Goal: Task Accomplishment & Management: Manage account settings

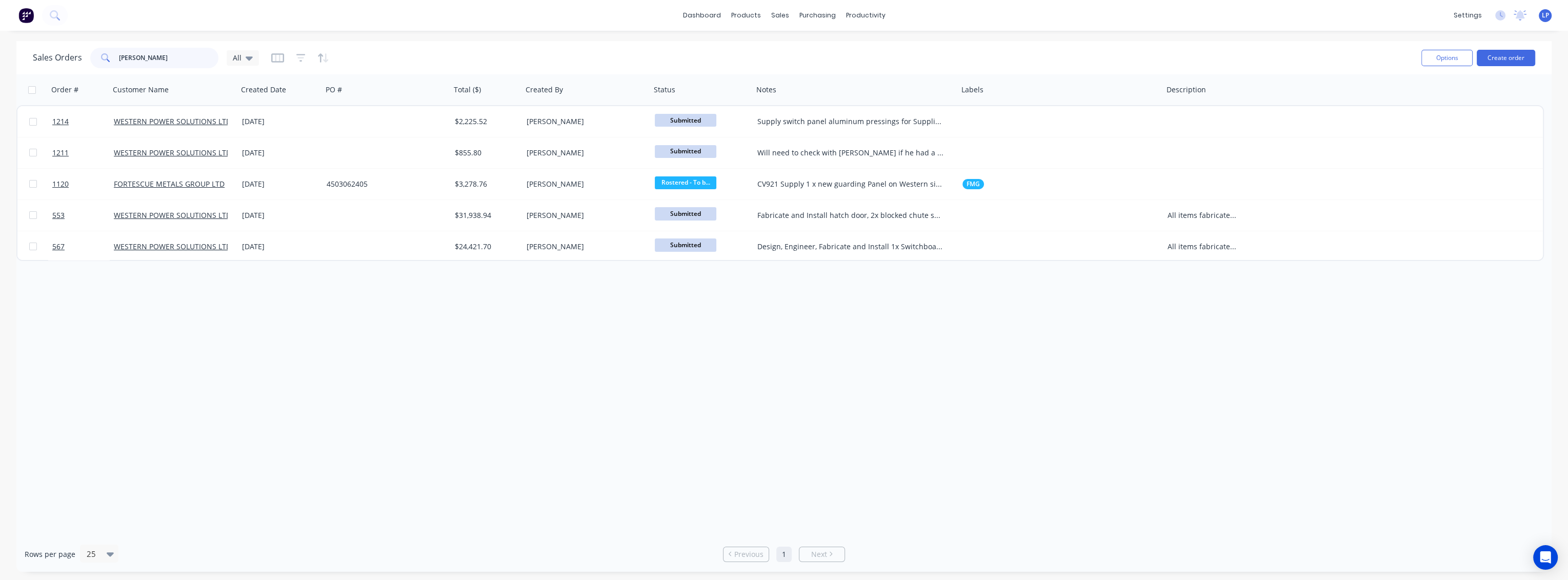
drag, startPoint x: 135, startPoint y: 56, endPoint x: 64, endPoint y: 54, distance: 71.0
click at [64, 54] on div "Sales Orders [PERSON_NAME] All" at bounding box center [145, 58] width 226 height 21
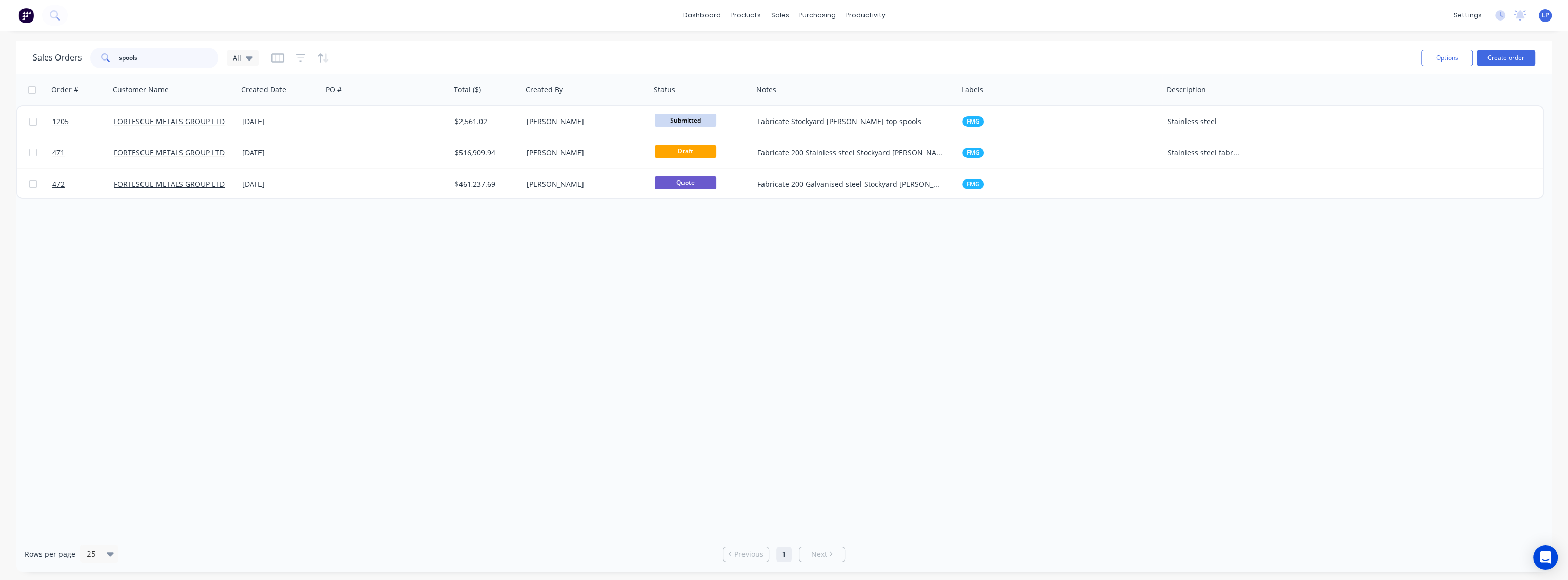
drag, startPoint x: 100, startPoint y: 57, endPoint x: 78, endPoint y: 56, distance: 22.0
click at [78, 56] on div "Sales Orders spools All" at bounding box center [145, 58] width 226 height 21
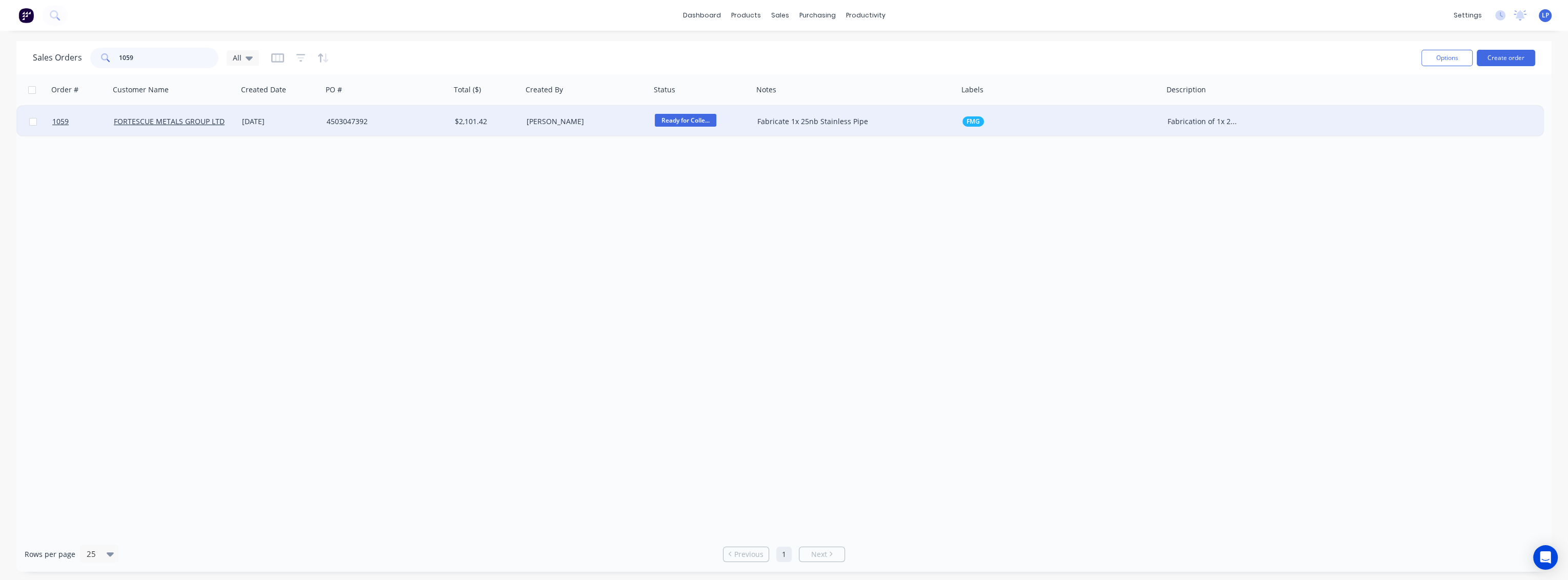
type input "1059"
click at [431, 128] on div "4503047392" at bounding box center [387, 121] width 128 height 31
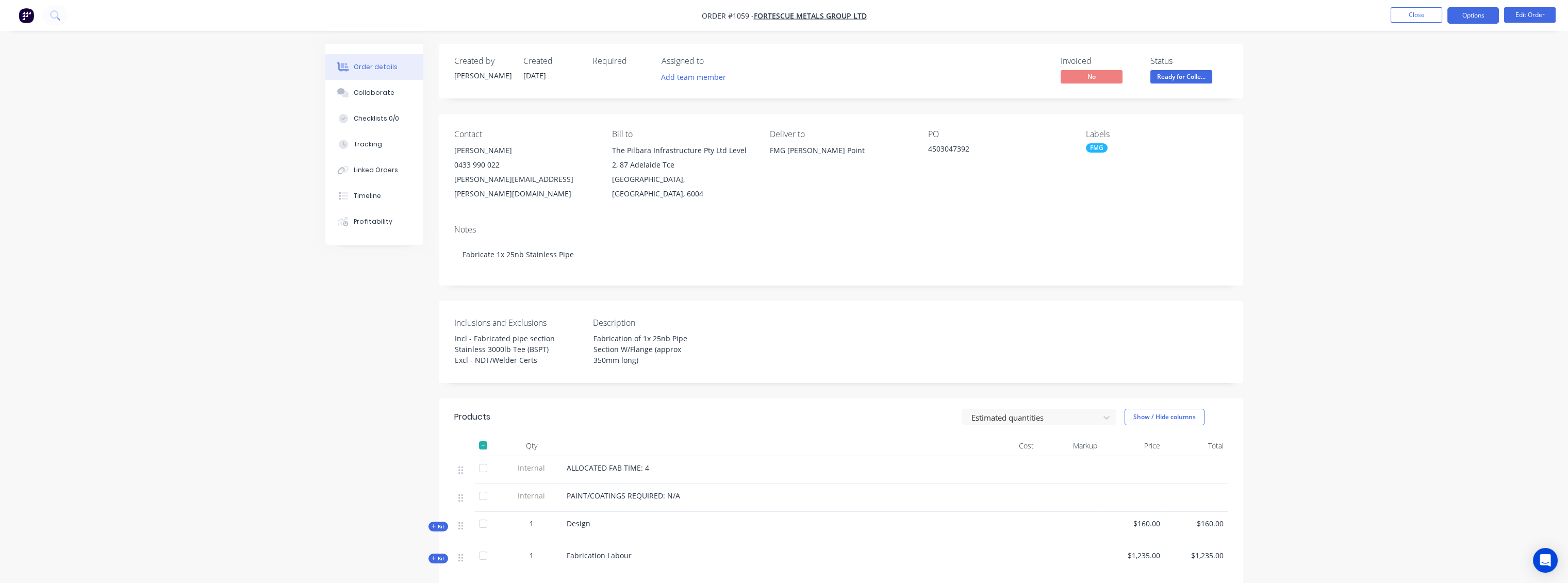
click at [1100, 17] on button "Options" at bounding box center [1473, 15] width 52 height 16
click at [1100, 150] on div "Delivery Docket" at bounding box center [1442, 145] width 95 height 15
click at [1100, 127] on div "Custom" at bounding box center [1442, 124] width 95 height 15
click at [1100, 100] on div "Without pricing" at bounding box center [1442, 104] width 95 height 15
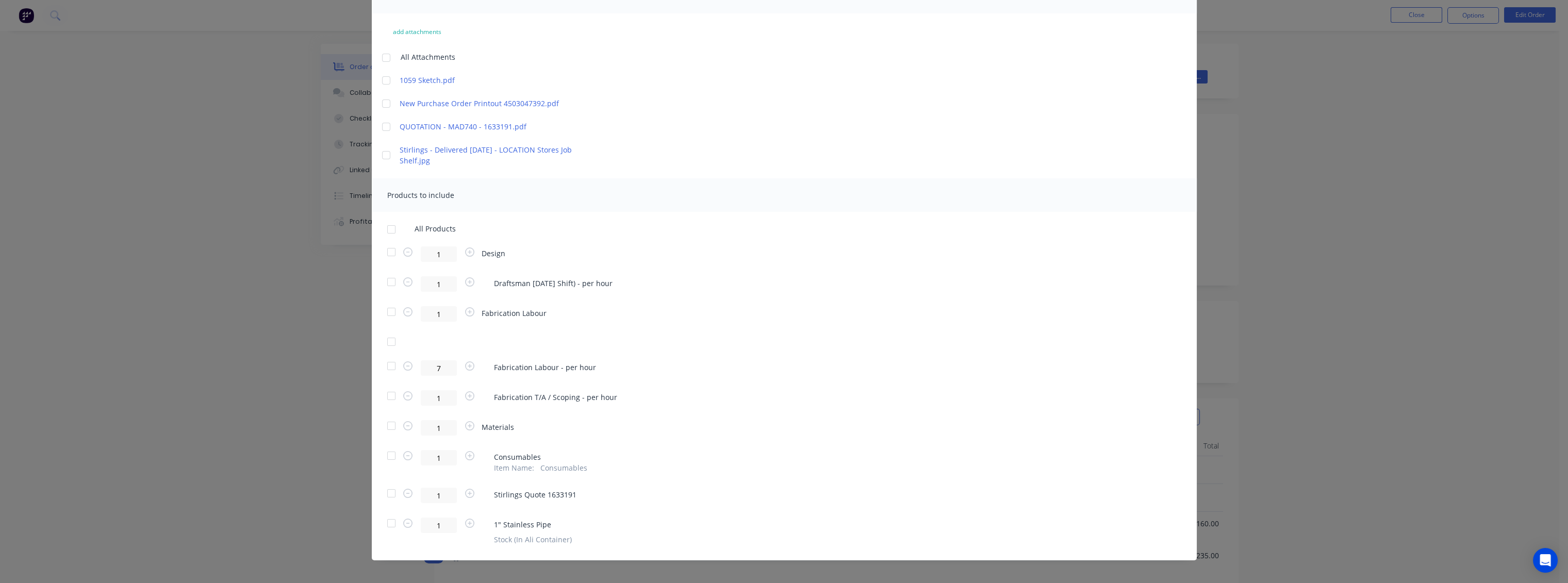
scroll to position [102, 0]
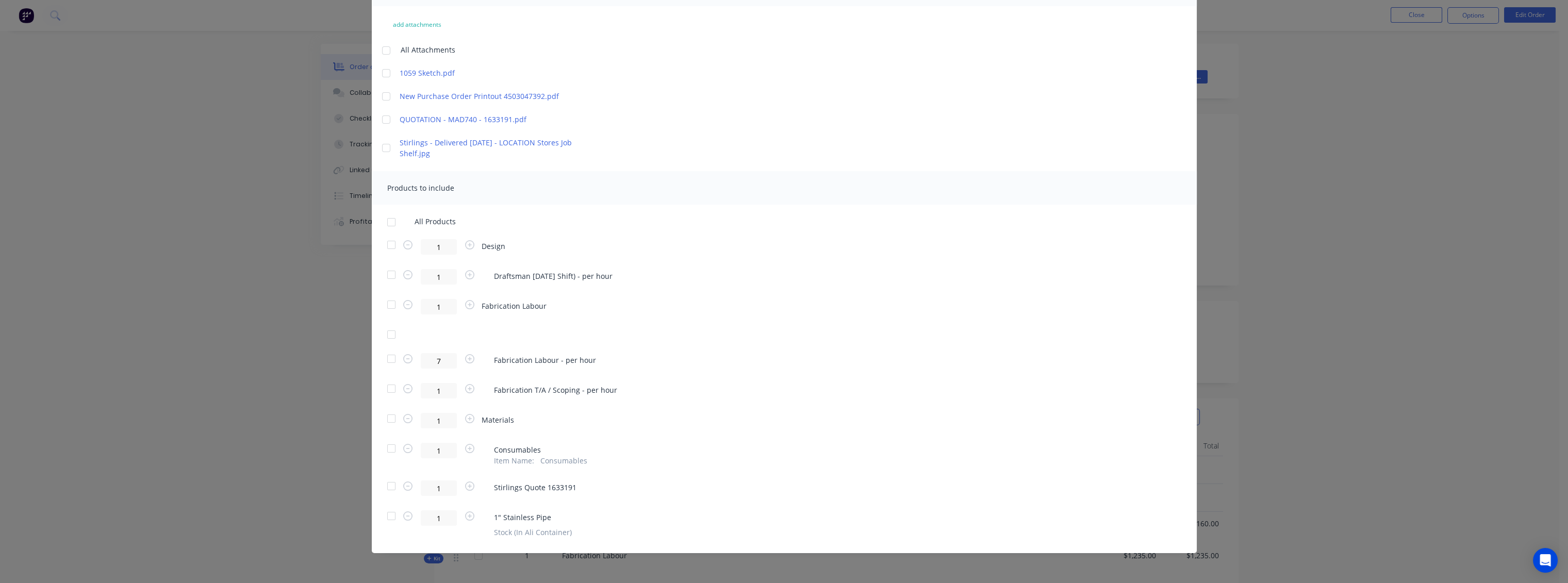
click at [383, 246] on div at bounding box center [391, 244] width 21 height 21
click at [385, 308] on div at bounding box center [391, 304] width 21 height 21
click at [386, 418] on div at bounding box center [391, 418] width 21 height 21
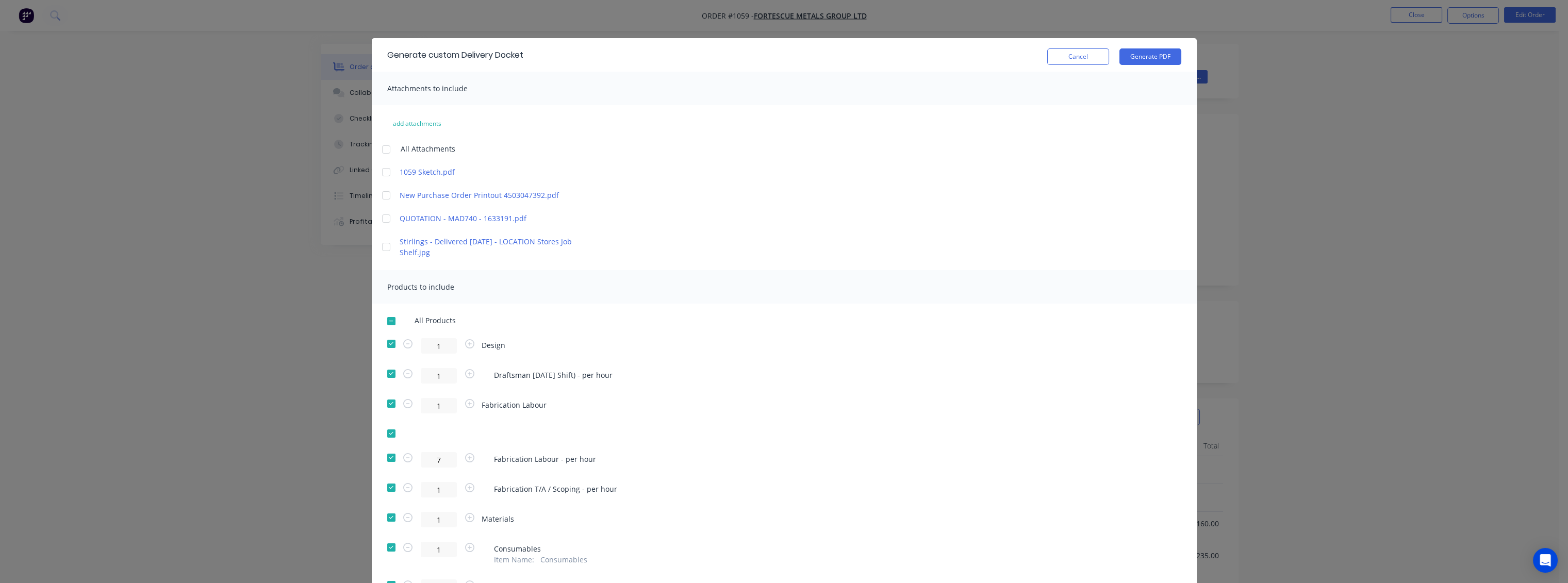
scroll to position [0, 0]
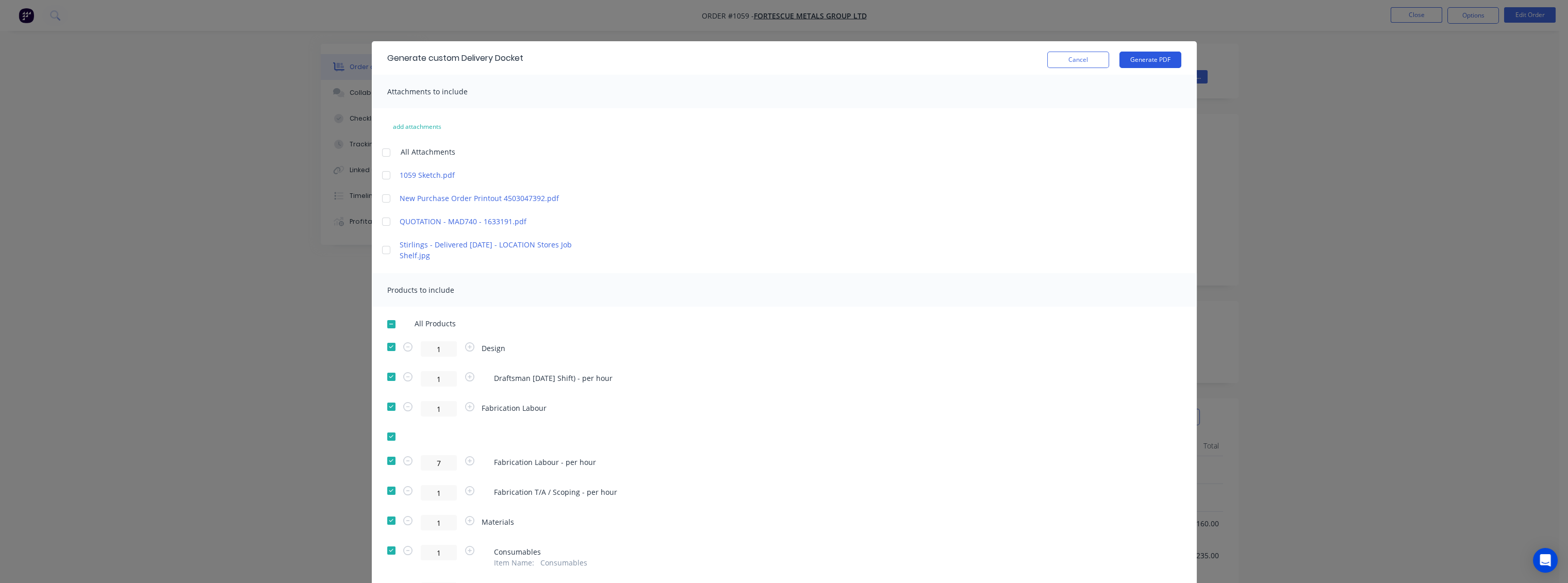
click at [1100, 59] on button "Generate PDF" at bounding box center [1150, 59] width 62 height 16
click at [1057, 59] on button "Cancel" at bounding box center [1078, 59] width 62 height 16
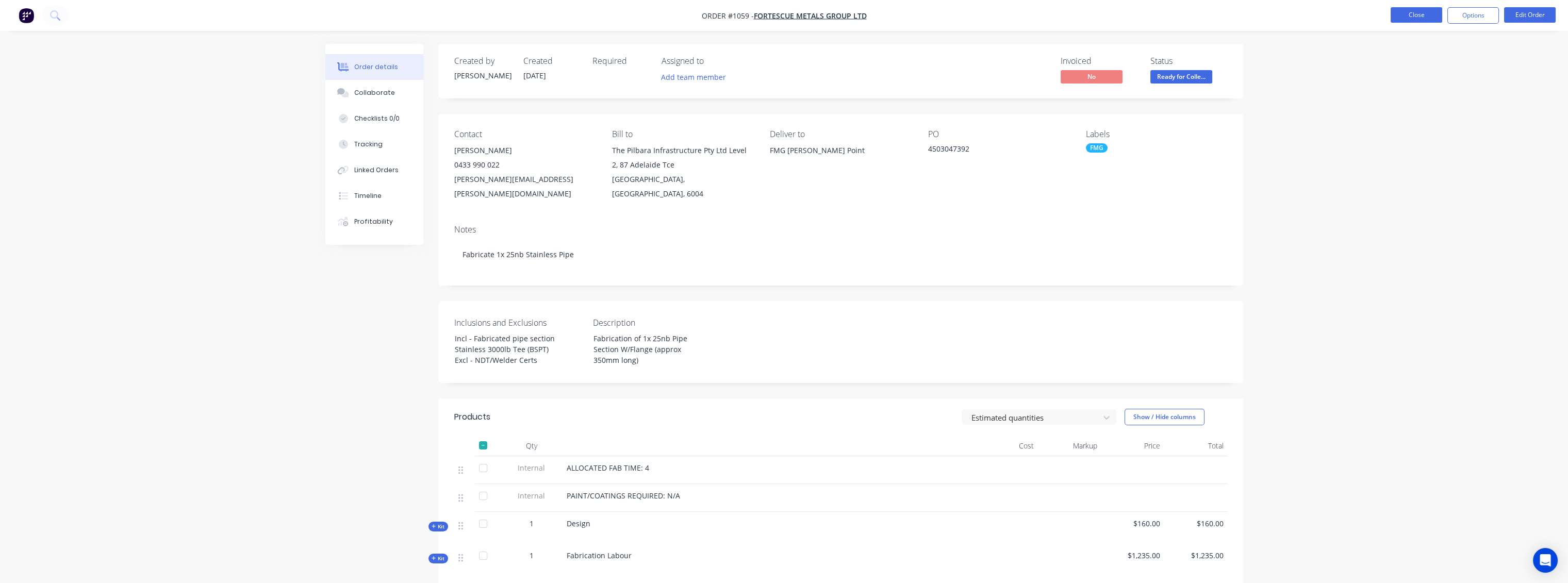
click at [1100, 12] on button "Close" at bounding box center [1416, 15] width 52 height 16
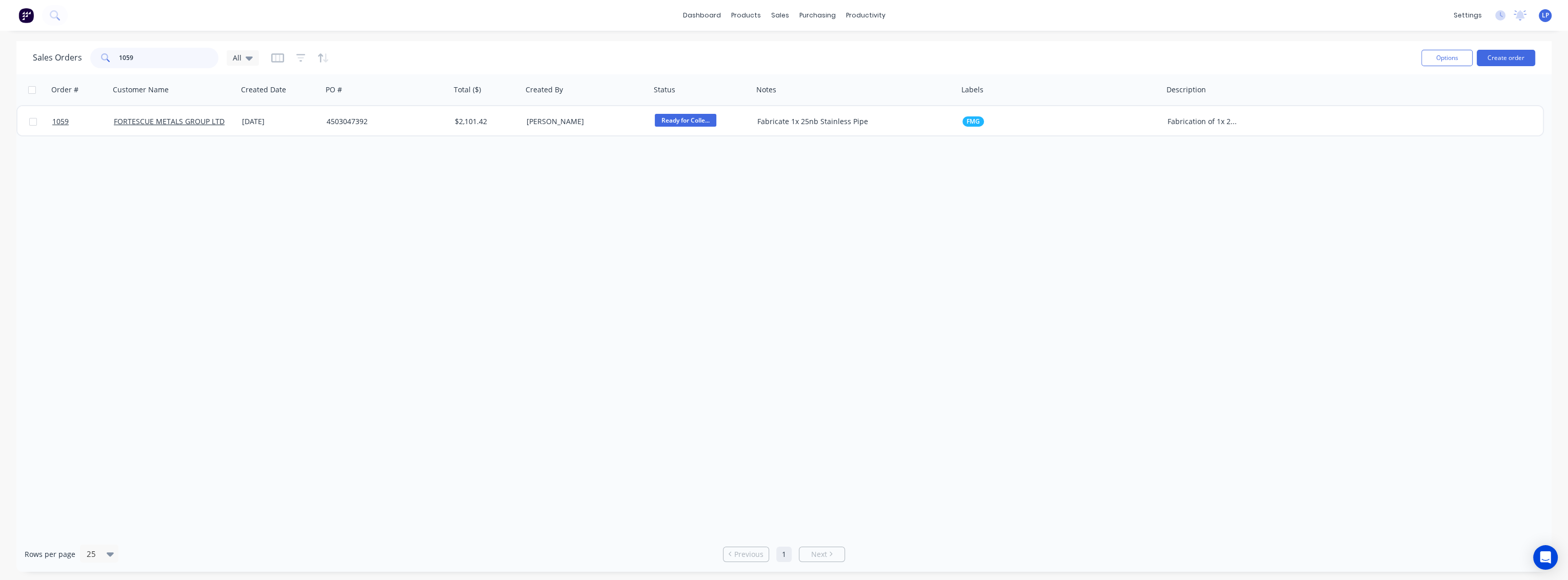
drag, startPoint x: 162, startPoint y: 56, endPoint x: 87, endPoint y: 51, distance: 75.2
click at [87, 51] on div "Sales Orders 1059 All" at bounding box center [145, 58] width 226 height 21
type input "1153"
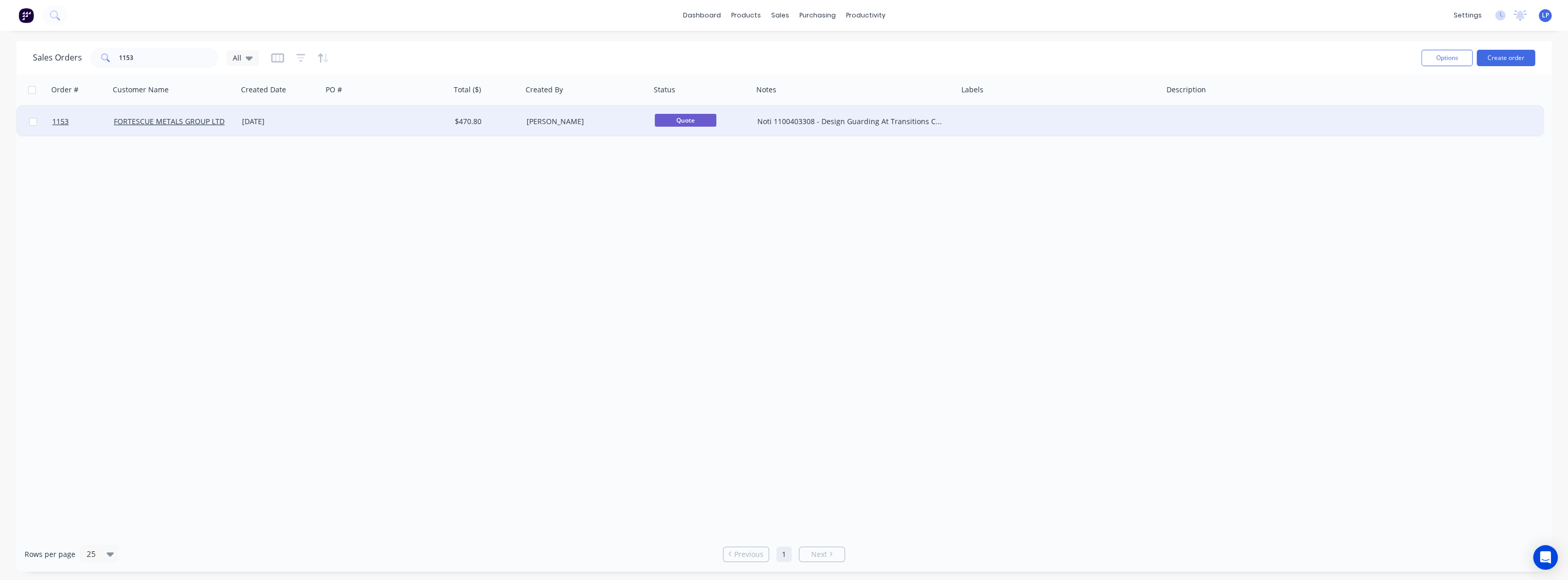
click at [328, 120] on div at bounding box center [387, 121] width 128 height 31
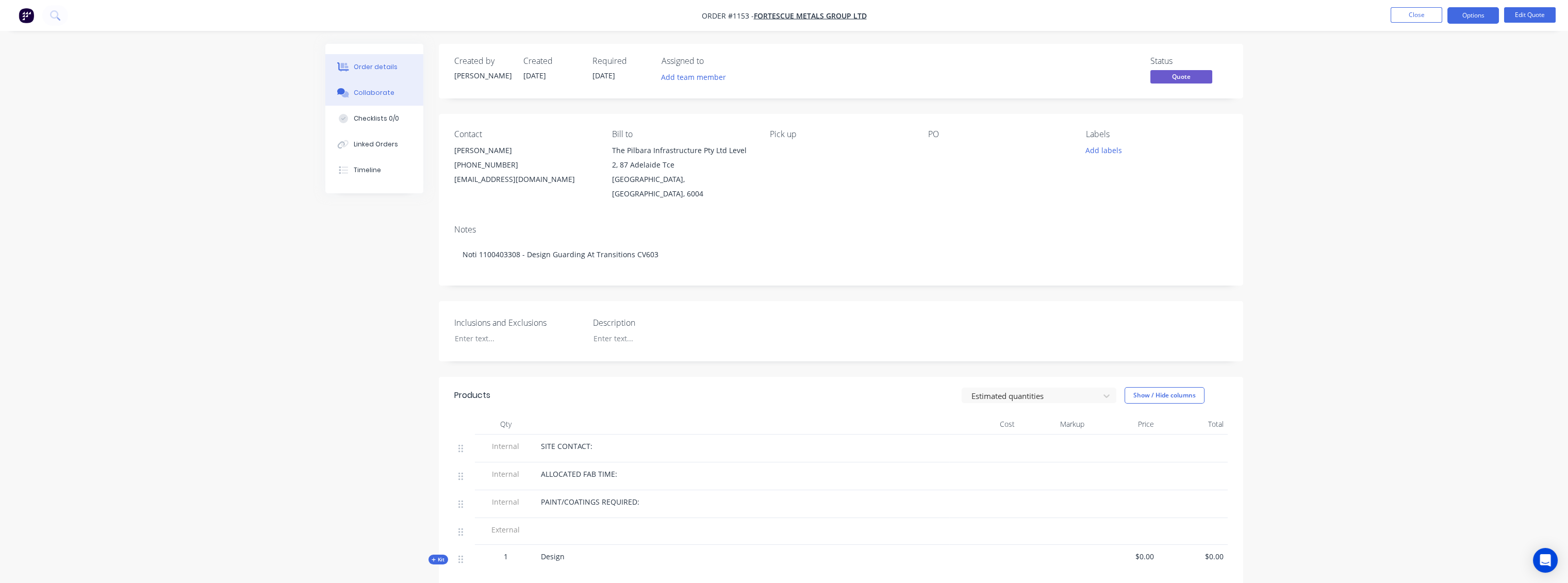
click at [385, 100] on button "Collaborate" at bounding box center [374, 93] width 98 height 26
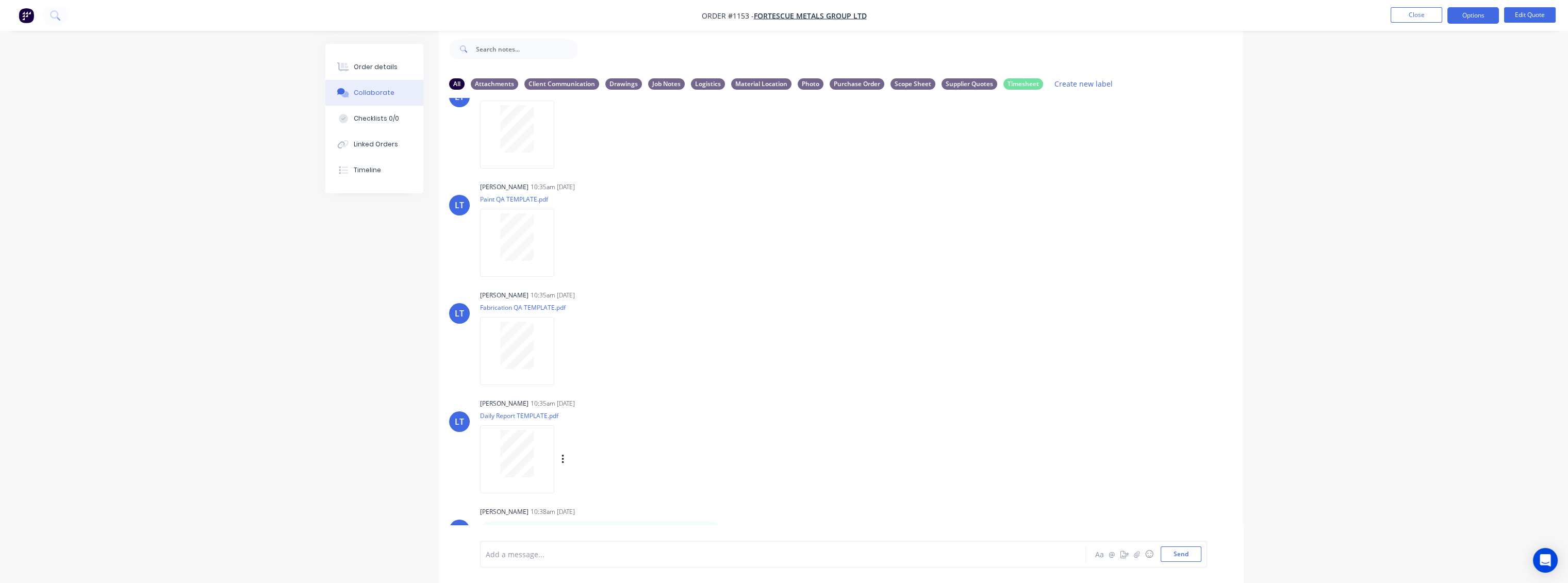
scroll to position [59, 0]
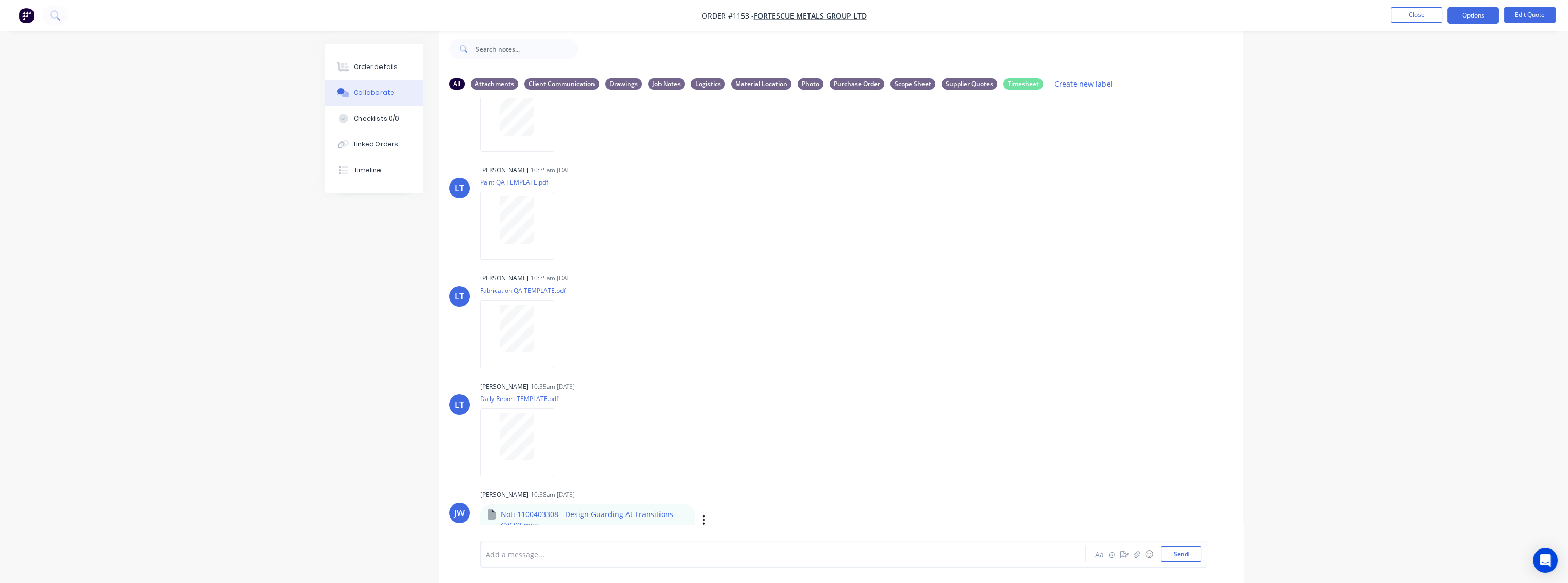
click at [515, 514] on p "Noti 1100403308 - Design Guarding At Transitions CV603.msg" at bounding box center [594, 520] width 187 height 21
click at [703, 521] on div "Labels Download Delete" at bounding box center [757, 519] width 116 height 15
click at [703, 521] on icon "button" at bounding box center [703, 519] width 2 height 9
click at [741, 486] on button "Download" at bounding box center [771, 488] width 116 height 23
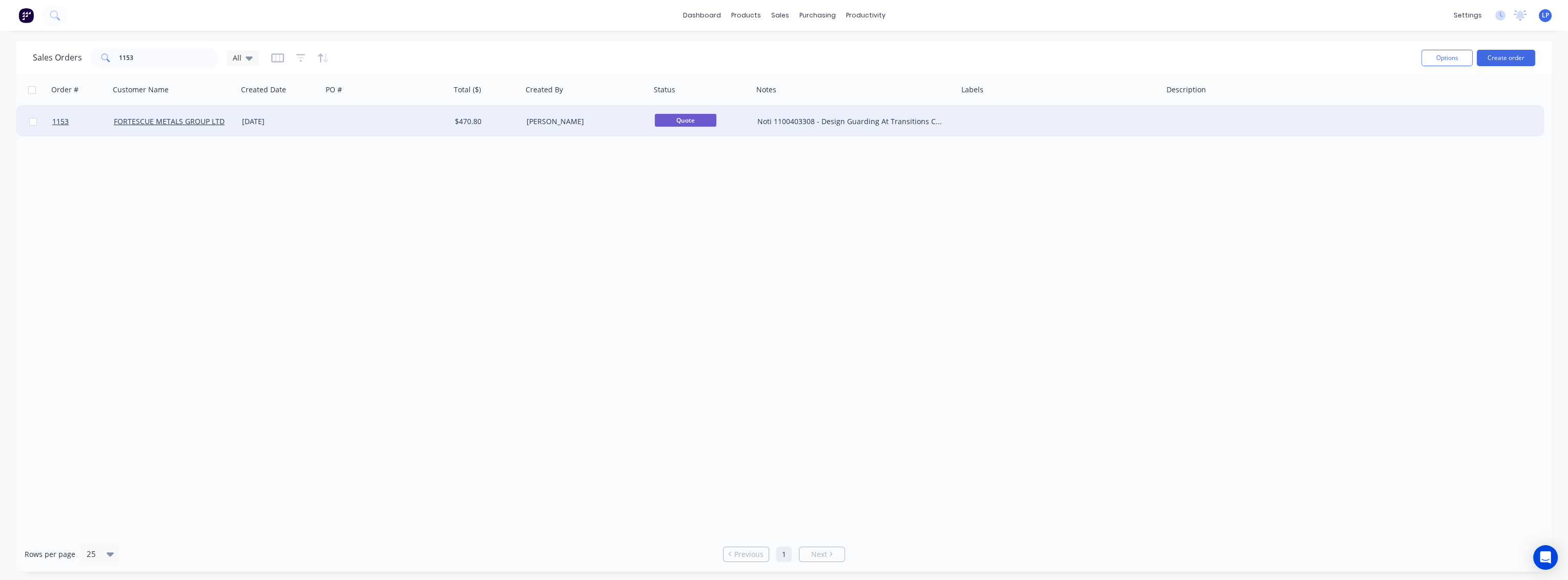
click at [808, 125] on div "Noti 1100403308 - Design Guarding At Transitions CV603" at bounding box center [851, 121] width 187 height 10
click at [879, 332] on div "Order # Customer Name Created Date PO # Total ($) Created By Status Notes Label…" at bounding box center [784, 305] width 1535 height 462
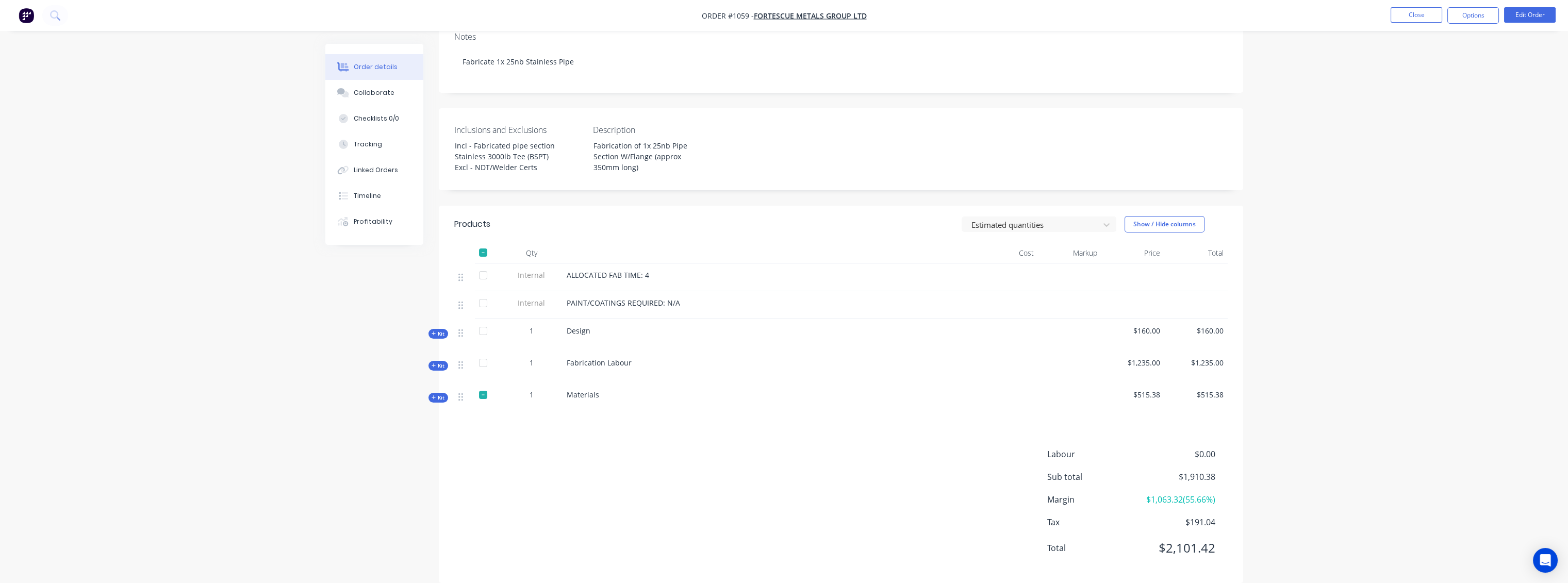
scroll to position [194, 0]
click at [443, 329] on span "Kit" at bounding box center [438, 332] width 14 height 8
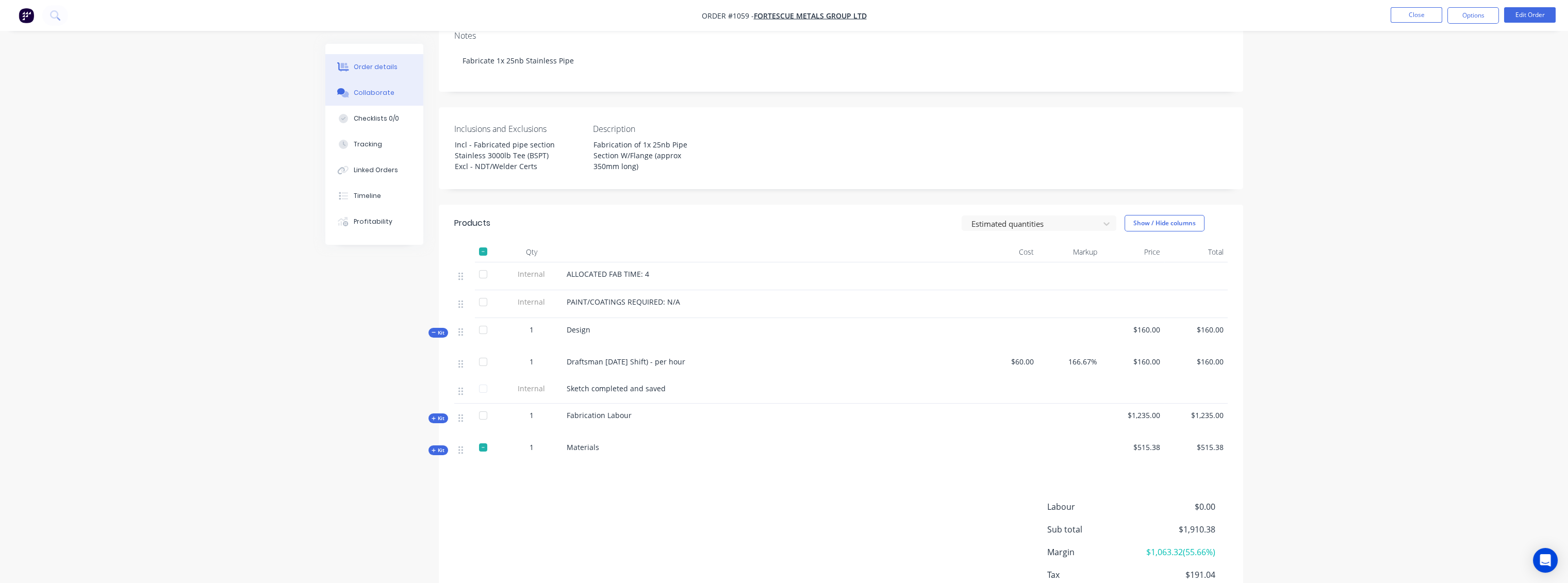
click at [385, 99] on button "Collaborate" at bounding box center [374, 93] width 98 height 26
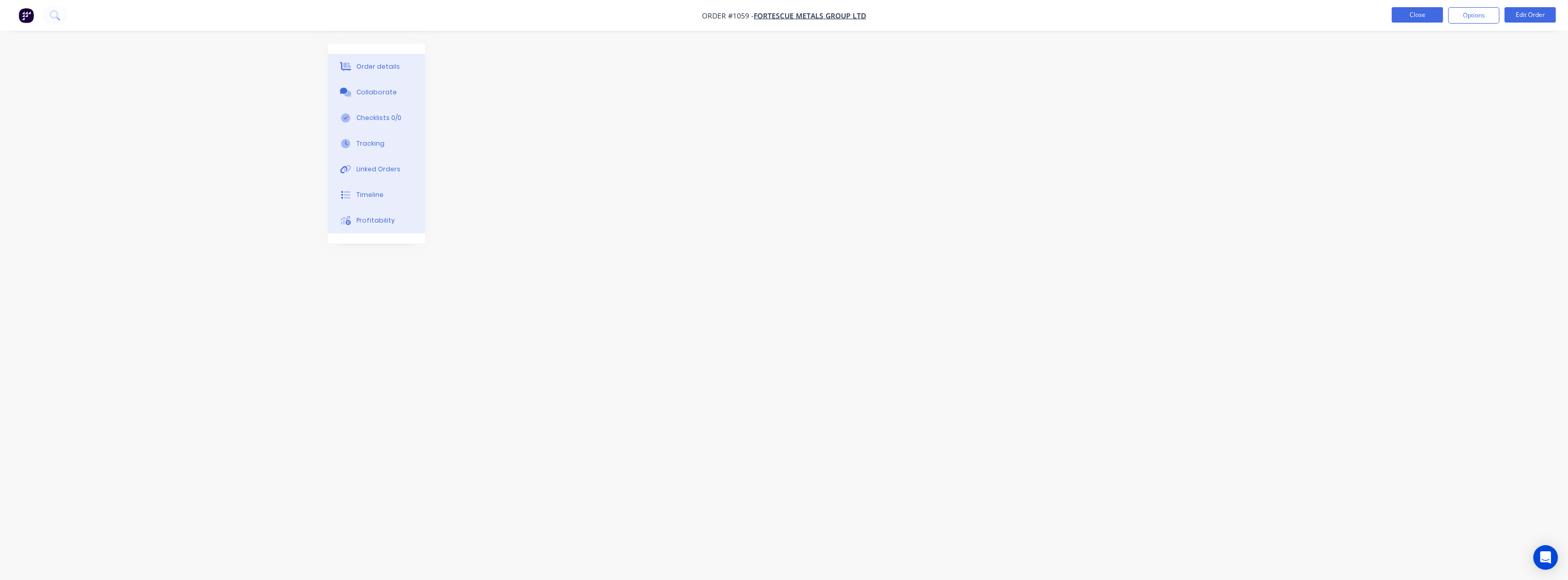
click at [1094, 11] on button "Close" at bounding box center [1417, 15] width 51 height 16
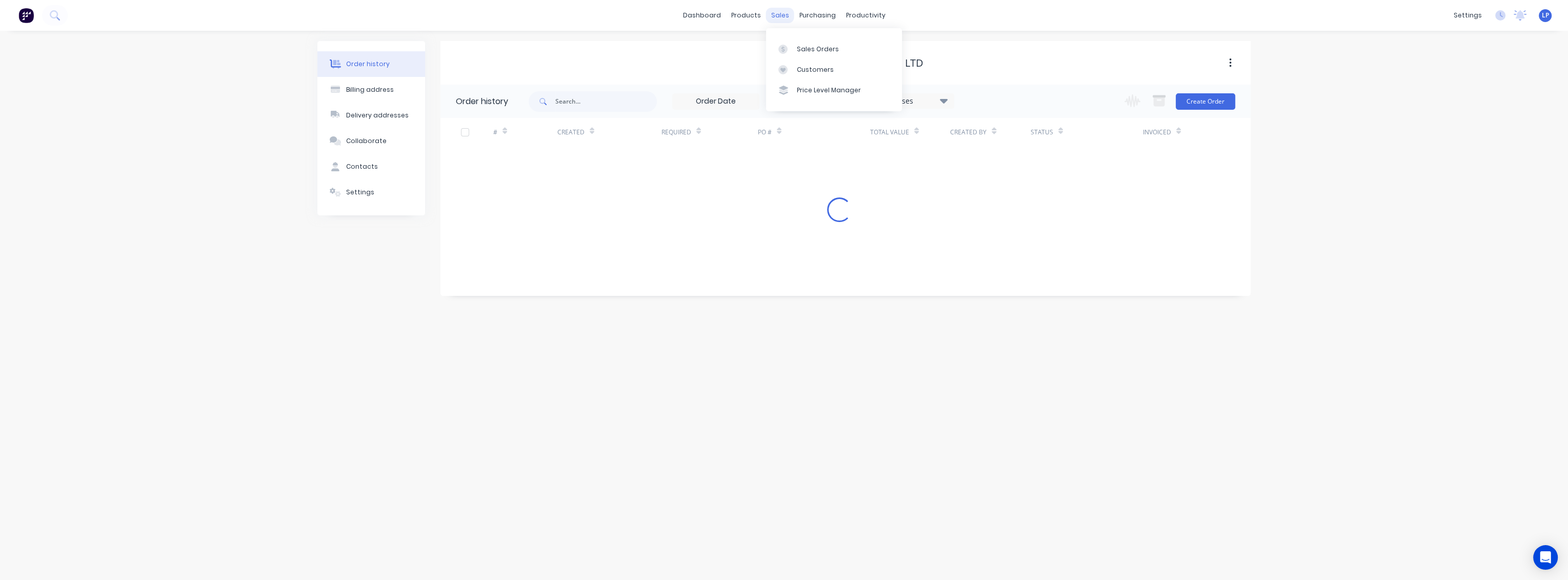
click at [775, 14] on div "sales" at bounding box center [780, 16] width 28 height 16
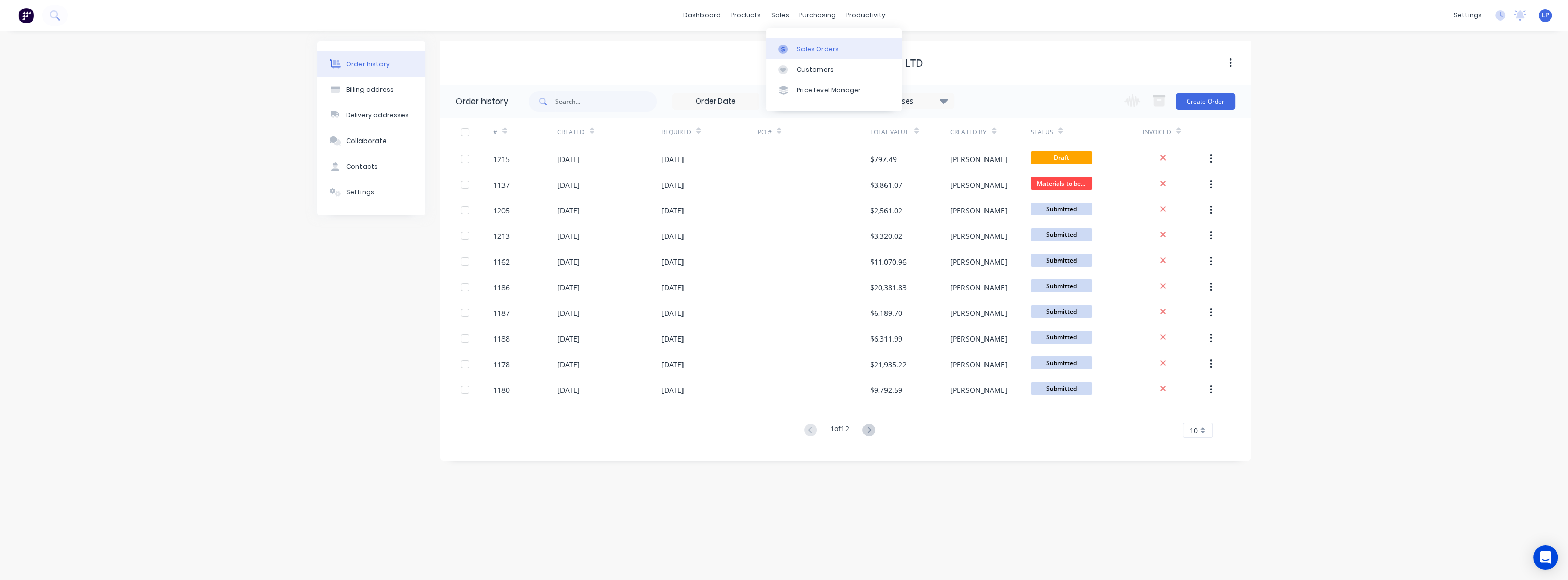
click at [814, 47] on div "Sales Orders" at bounding box center [817, 49] width 42 height 9
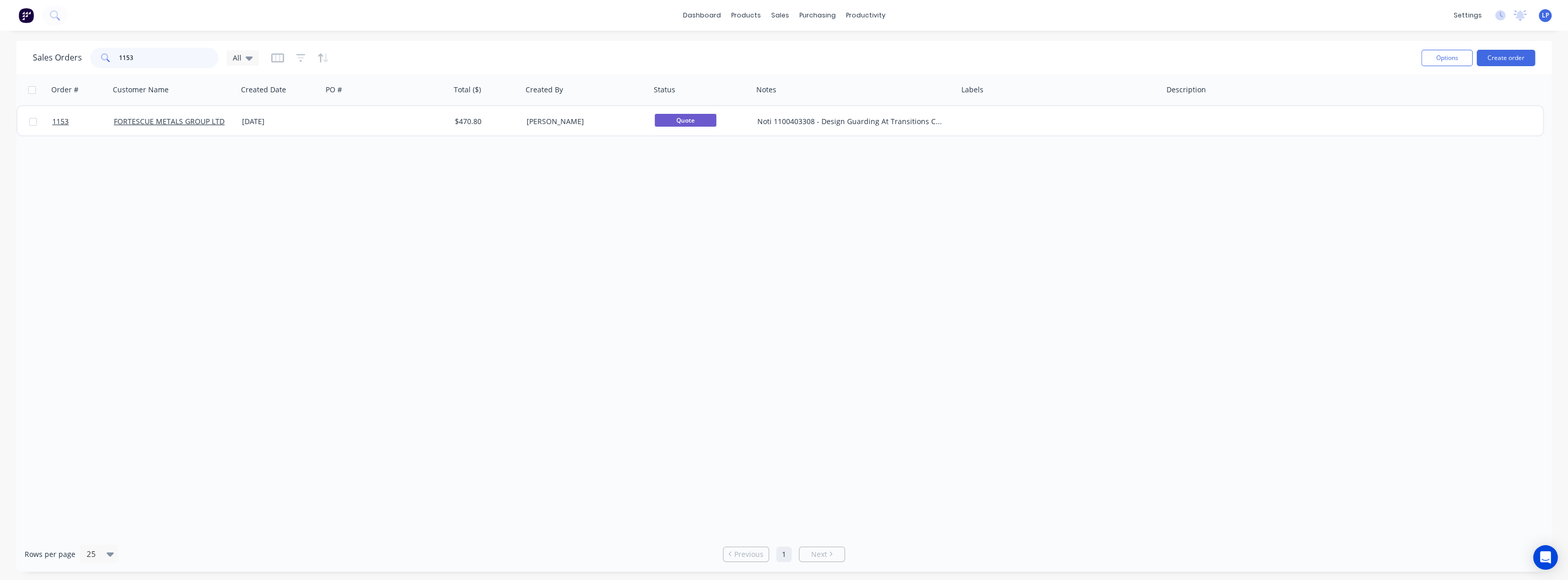
drag, startPoint x: 162, startPoint y: 61, endPoint x: 0, endPoint y: 89, distance: 164.4
click at [0, 89] on div "Sales Orders 1153 All Options Create order Order # Customer Name Created Date P…" at bounding box center [784, 306] width 1568 height 531
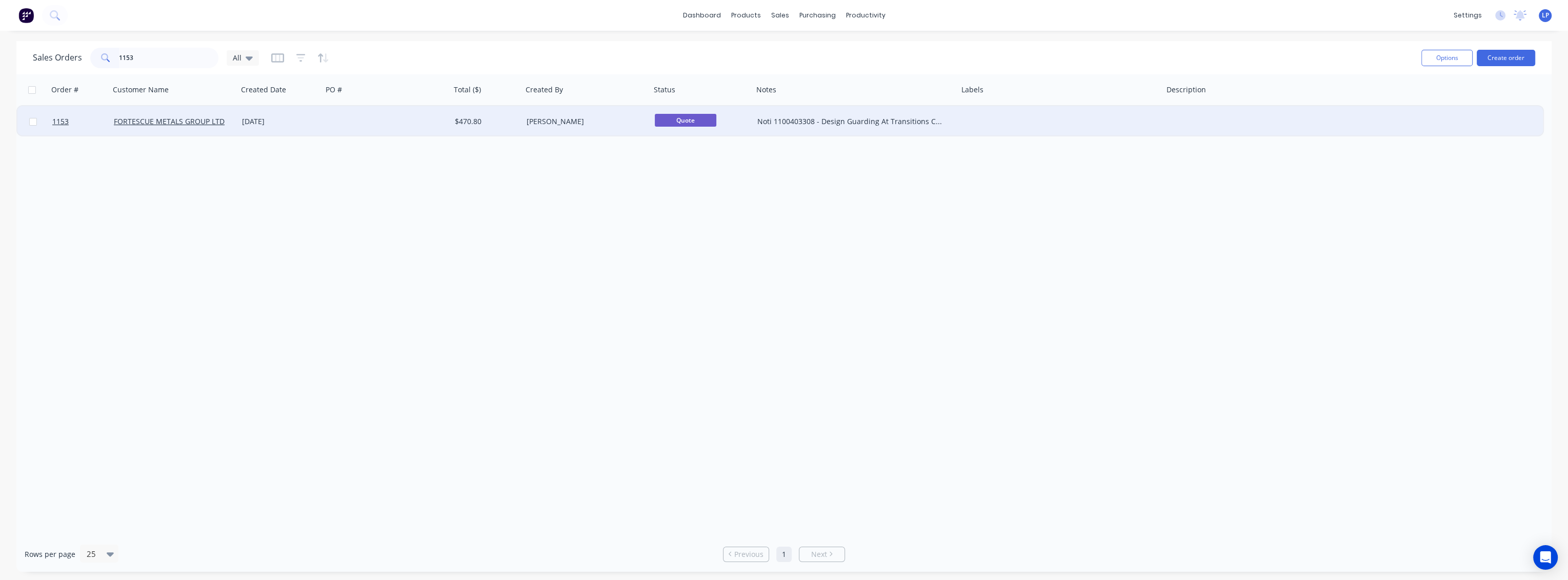
click at [301, 125] on div "[DATE]" at bounding box center [280, 121] width 76 height 10
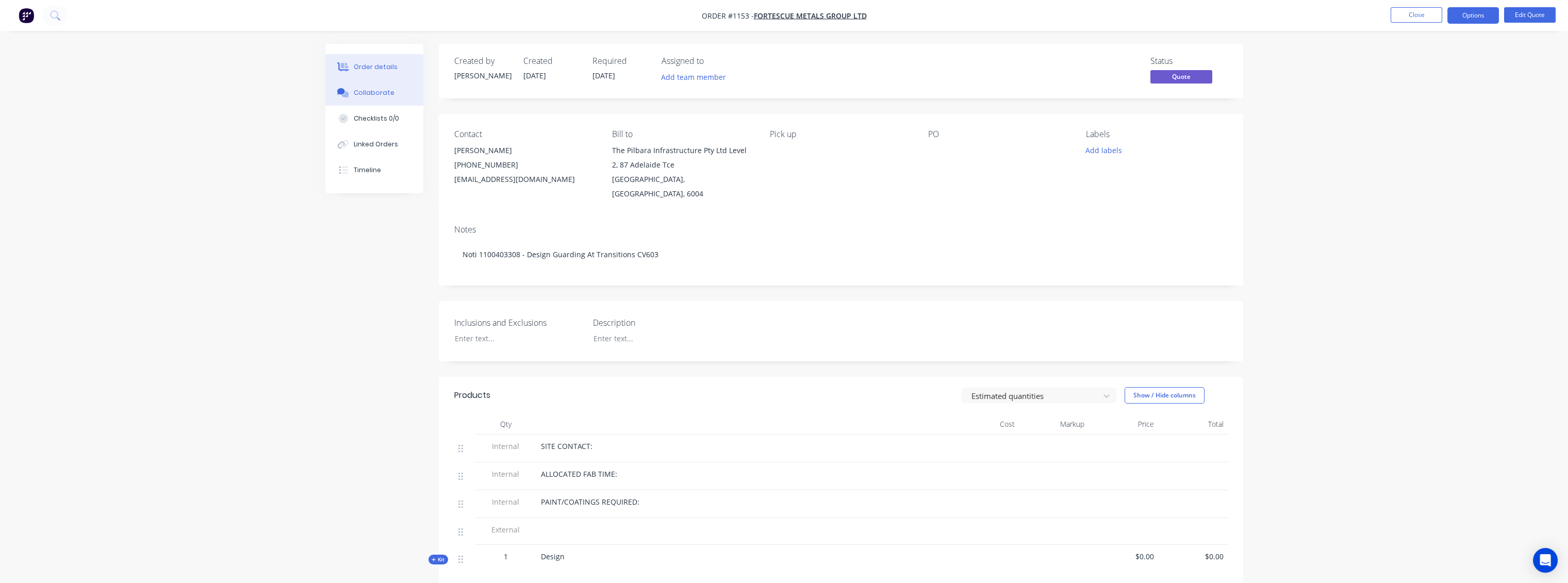
click at [372, 94] on div "Collaborate" at bounding box center [374, 92] width 41 height 9
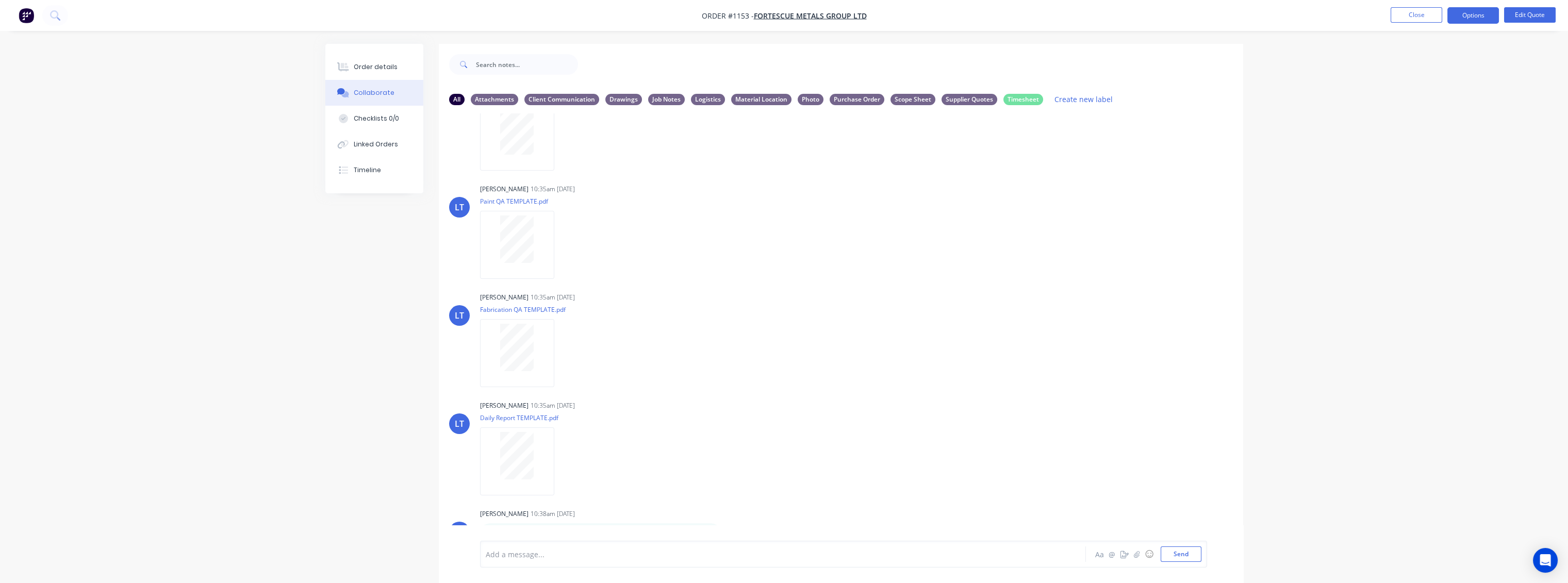
scroll to position [59, 0]
